Goal: Book appointment/travel/reservation

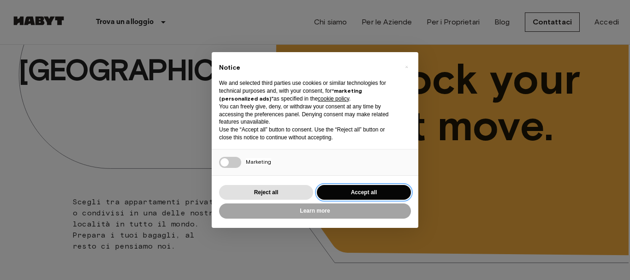
click at [354, 192] on button "Accept all" at bounding box center [364, 192] width 94 height 15
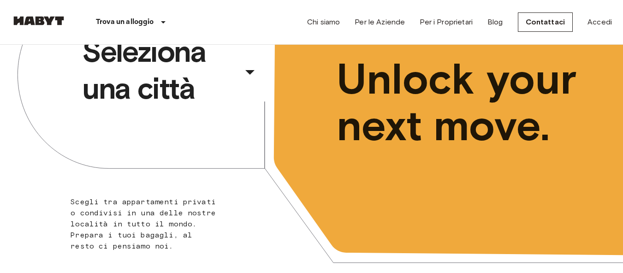
click at [248, 71] on div "​" at bounding box center [262, 79] width 95 height 19
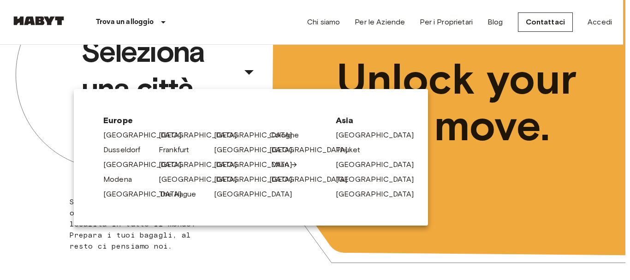
click at [277, 164] on link "Milan" at bounding box center [284, 164] width 27 height 11
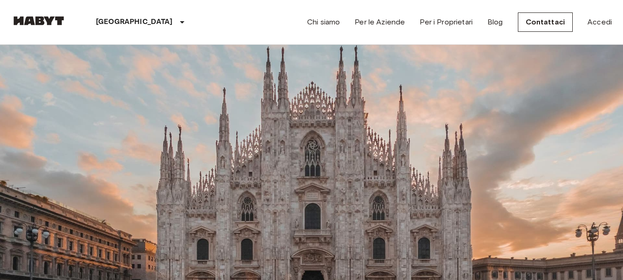
click at [55, 94] on input "Data di check-in" at bounding box center [43, 88] width 65 height 9
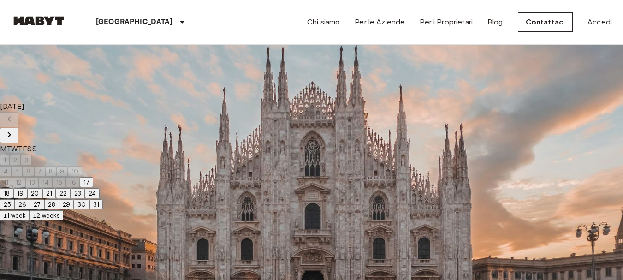
click at [15, 129] on icon "Next month" at bounding box center [9, 134] width 11 height 11
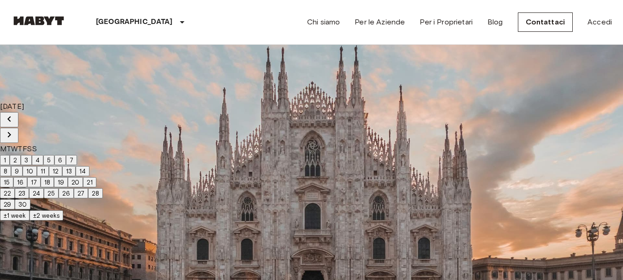
click at [15, 129] on icon "Next month" at bounding box center [9, 134] width 11 height 11
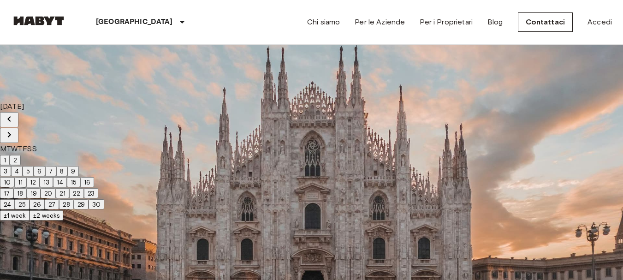
click at [15, 129] on icon "Next month" at bounding box center [9, 134] width 11 height 11
click at [41, 187] on button "17" at bounding box center [33, 182] width 13 height 10
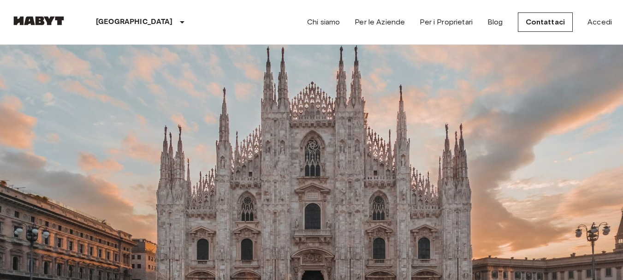
click at [50, 94] on input "**********" at bounding box center [43, 88] width 65 height 9
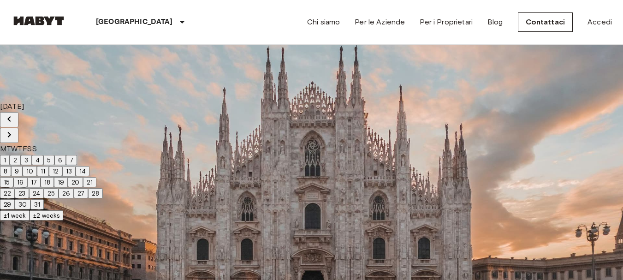
click at [21, 158] on button "2" at bounding box center [15, 160] width 11 height 10
type input "**********"
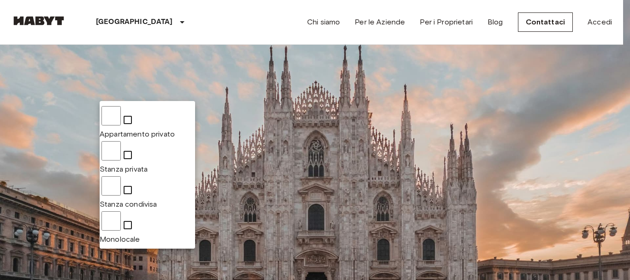
click at [147, 200] on span "Stanza condivisa" at bounding box center [128, 204] width 57 height 9
type input "**********"
click at [228, 91] on div at bounding box center [315, 140] width 630 height 280
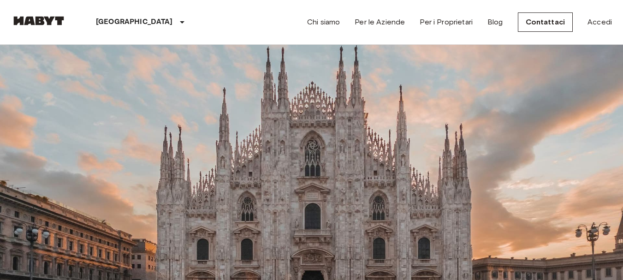
click at [111, 135] on input "Prezzo massimo" at bounding box center [61, 144] width 100 height 18
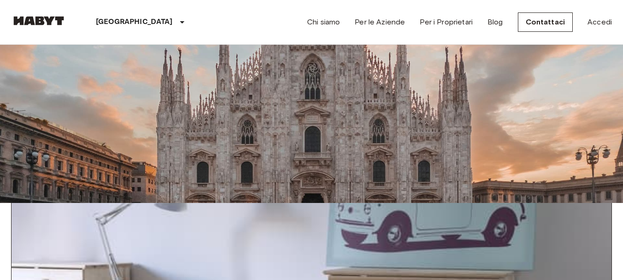
scroll to position [58, 0]
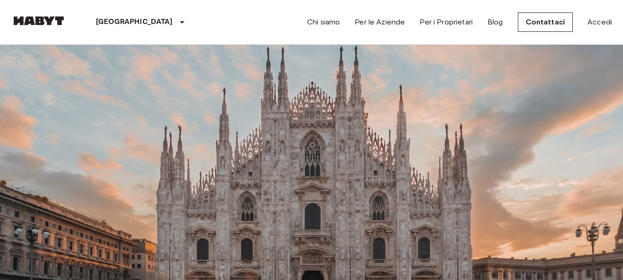
scroll to position [0, 0]
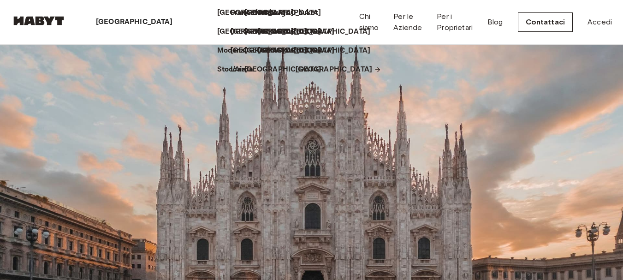
click at [325, 75] on p "[GEOGRAPHIC_DATA]" at bounding box center [334, 69] width 77 height 11
